Goal: Transaction & Acquisition: Purchase product/service

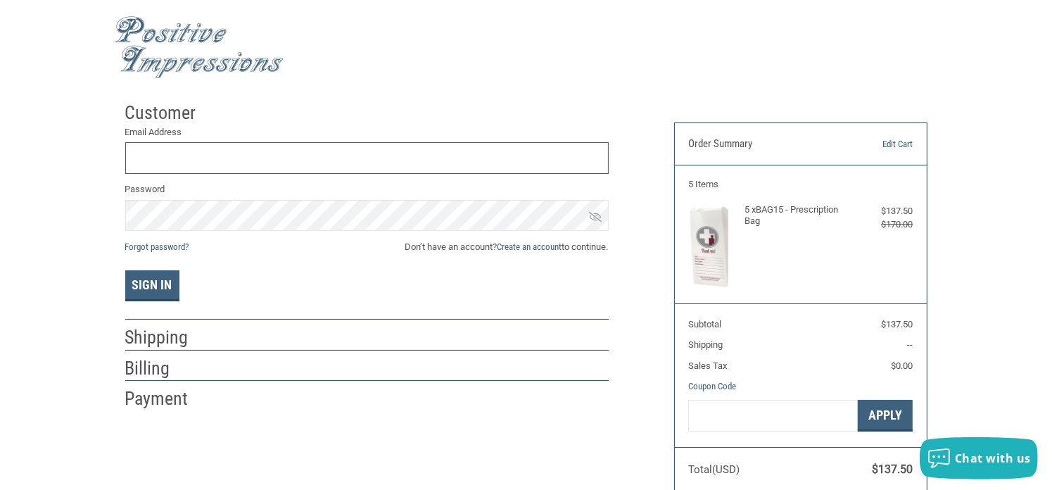
click at [236, 165] on input "Email Address" at bounding box center [366, 158] width 483 height 32
type input "[EMAIL_ADDRESS][DOMAIN_NAME]"
click at [146, 285] on button "Sign In" at bounding box center [152, 285] width 54 height 31
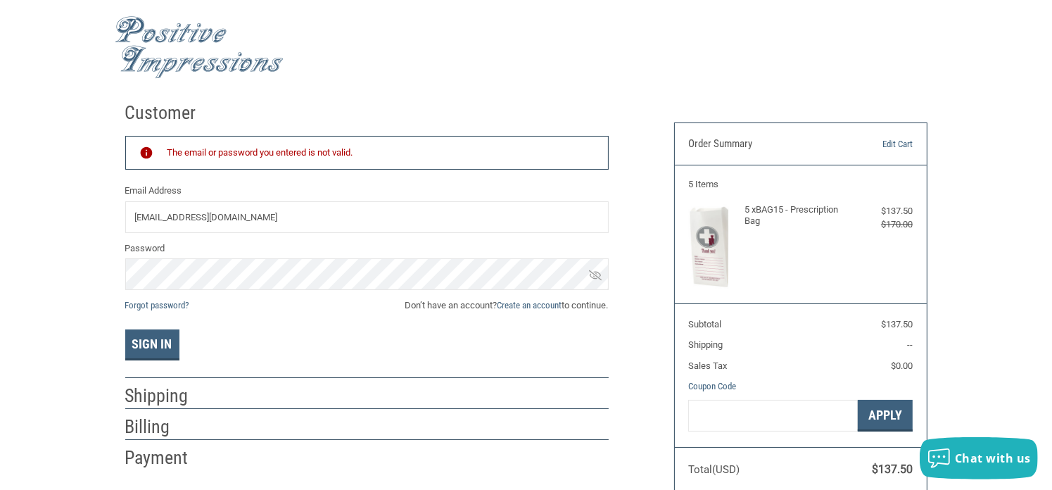
click at [160, 310] on span "Forgot password?" at bounding box center [157, 305] width 64 height 14
click at [168, 303] on link "Forgot password?" at bounding box center [157, 305] width 64 height 11
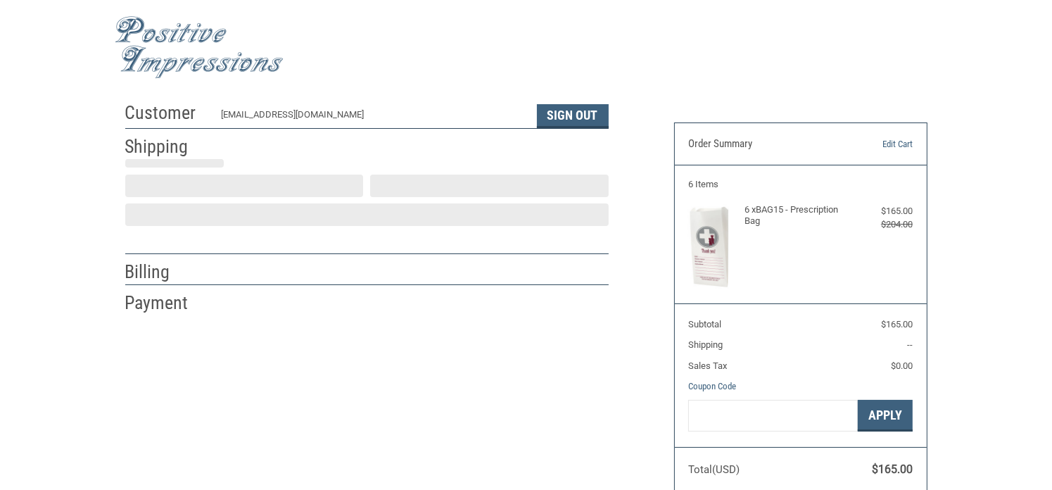
scroll to position [30, 0]
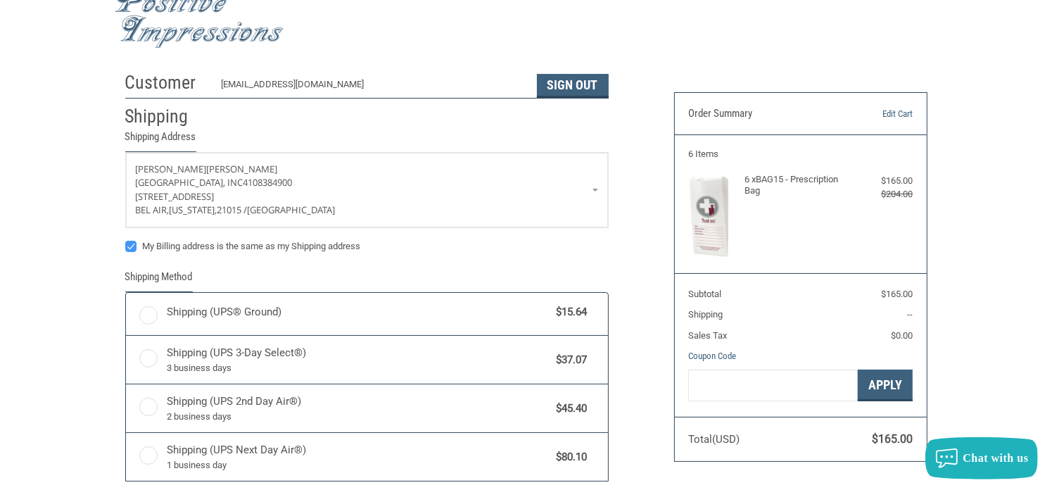
radio input "true"
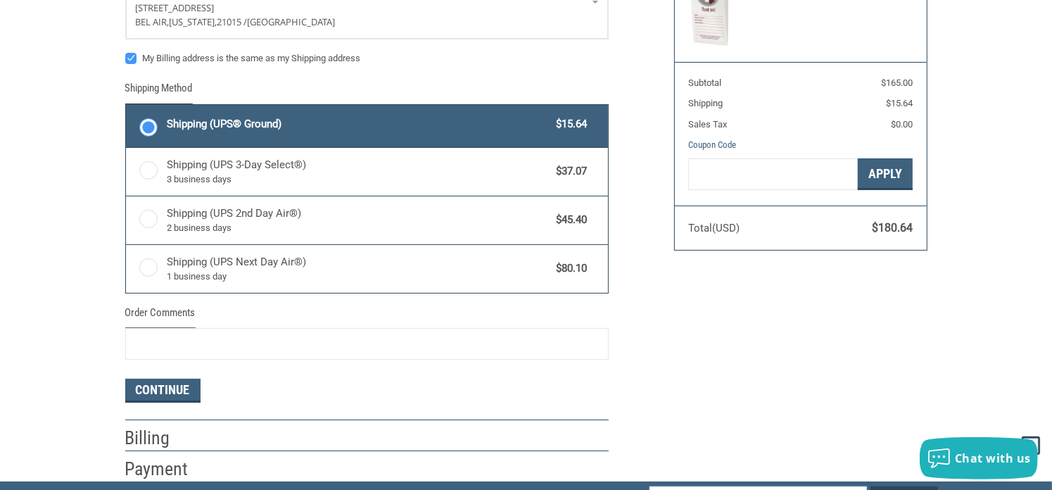
scroll to position [0, 0]
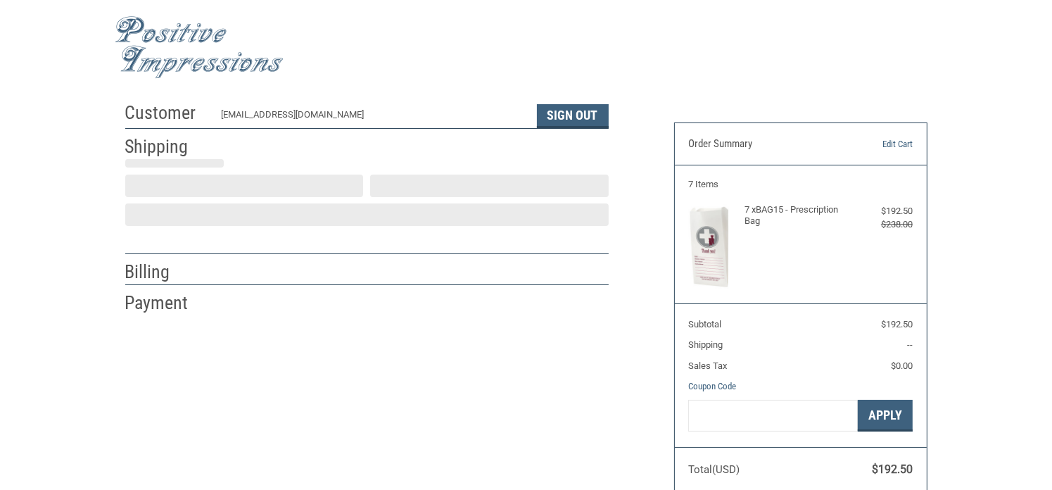
scroll to position [30, 0]
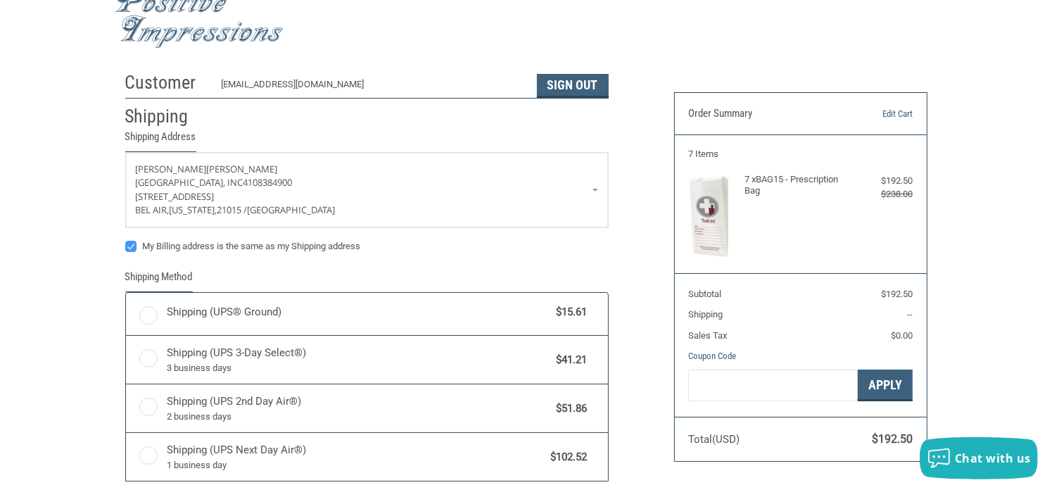
radio input "true"
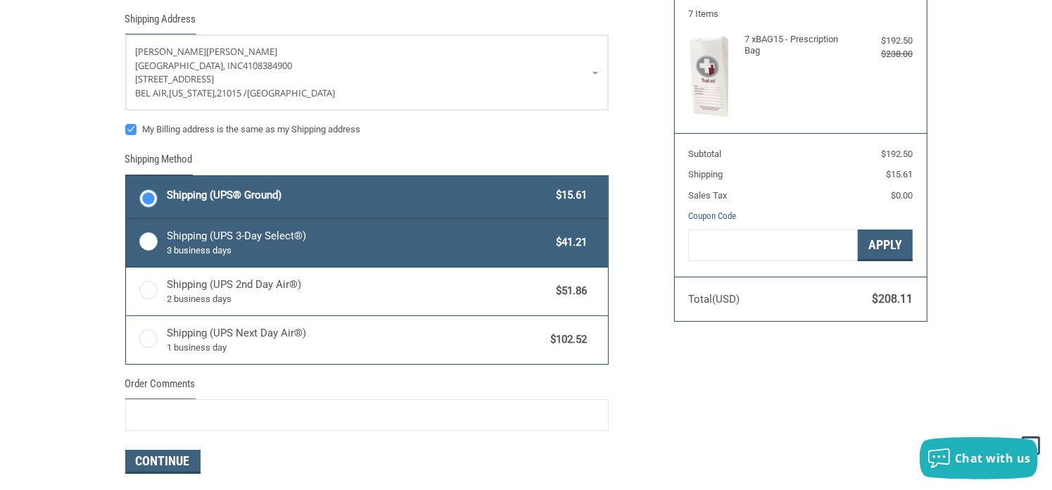
scroll to position [171, 0]
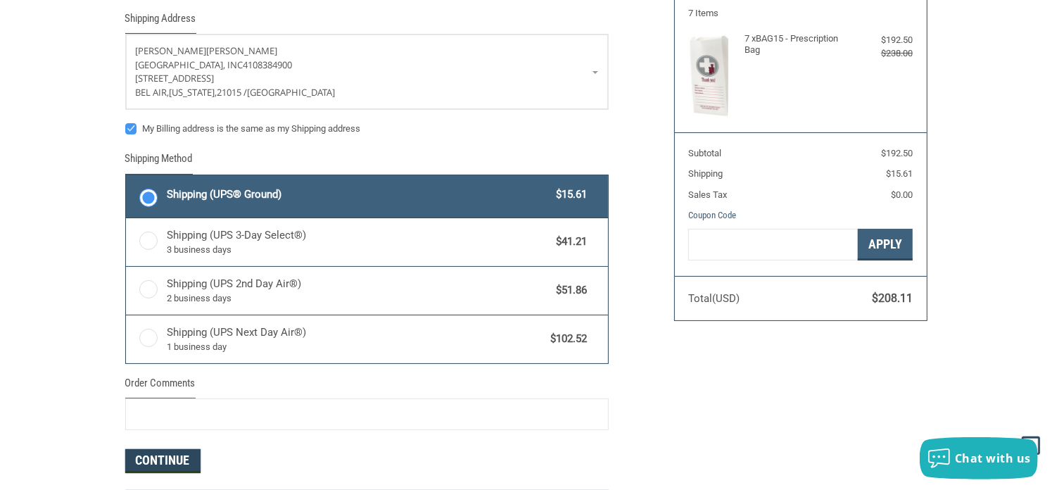
click at [165, 452] on button "Continue" at bounding box center [162, 461] width 75 height 24
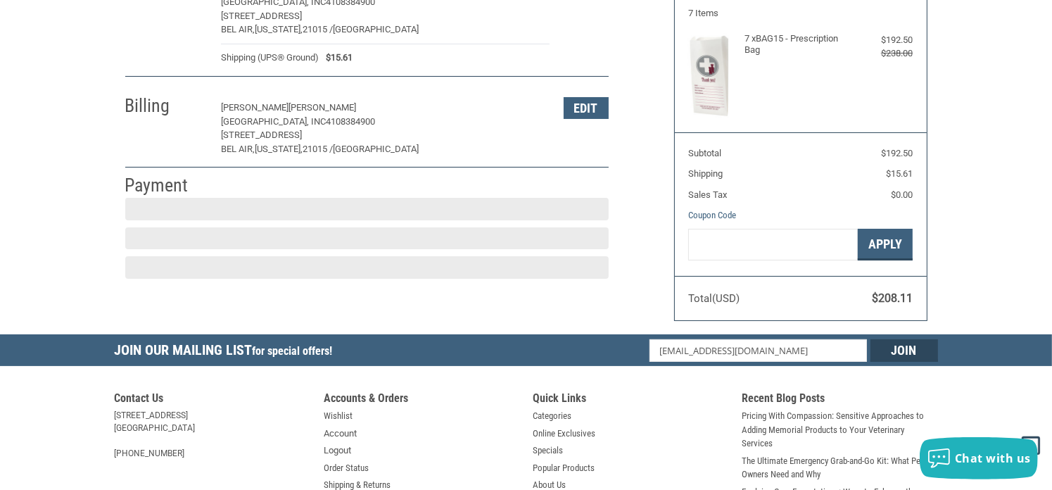
scroll to position [205, 0]
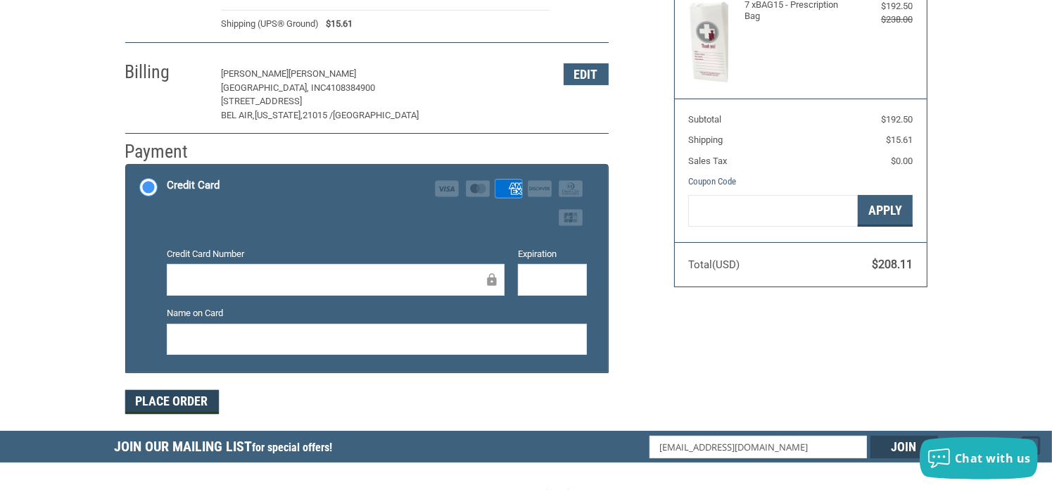
click at [164, 400] on button "Place Order" at bounding box center [172, 402] width 94 height 24
